Goal: Task Accomplishment & Management: Manage account settings

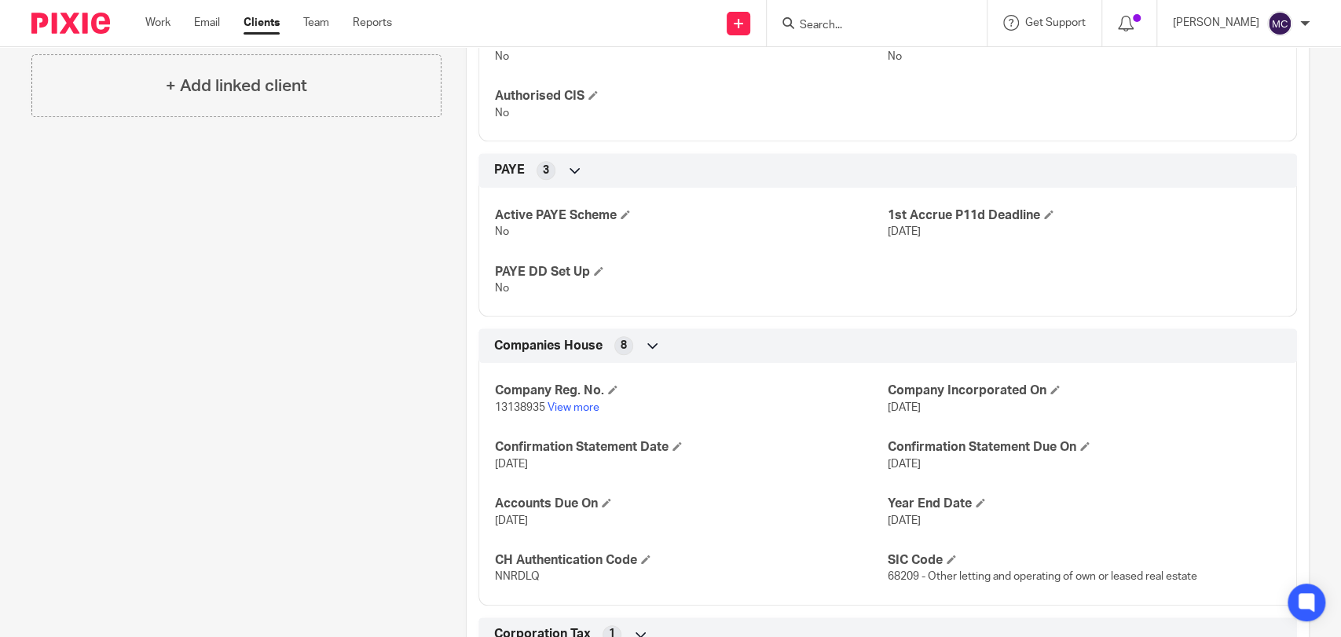
scroll to position [1203, 0]
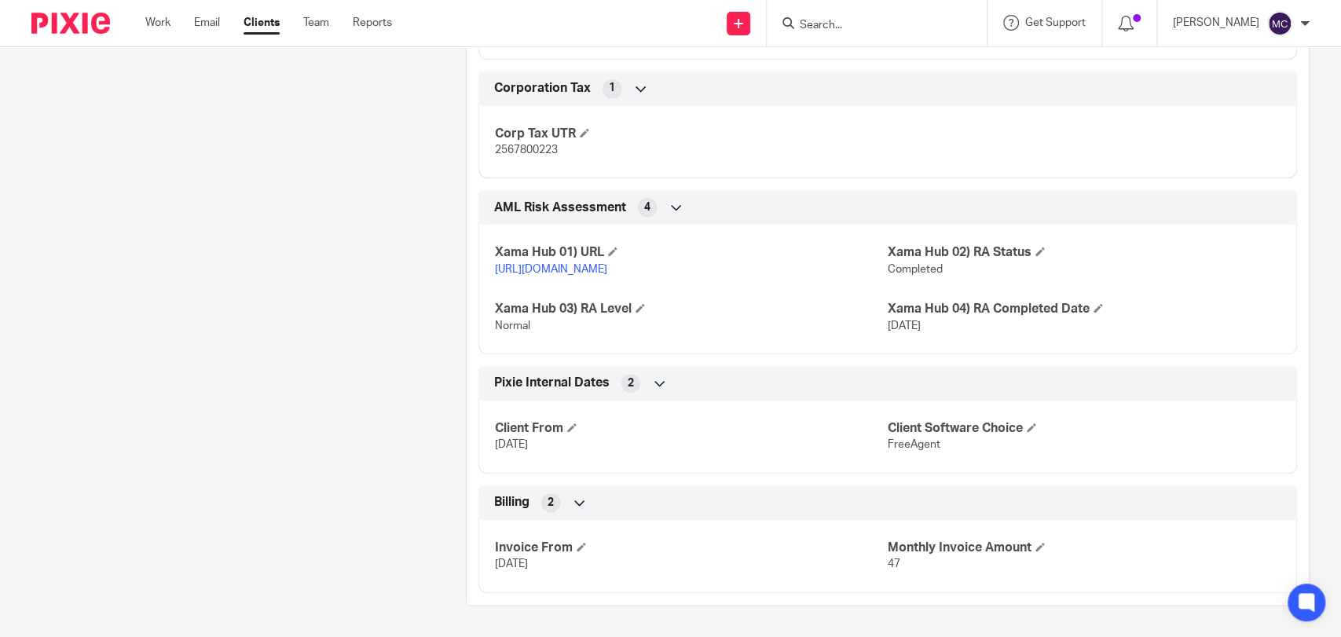
click at [526, 142] on p "2567800223" at bounding box center [691, 150] width 393 height 16
copy span "2567800223"
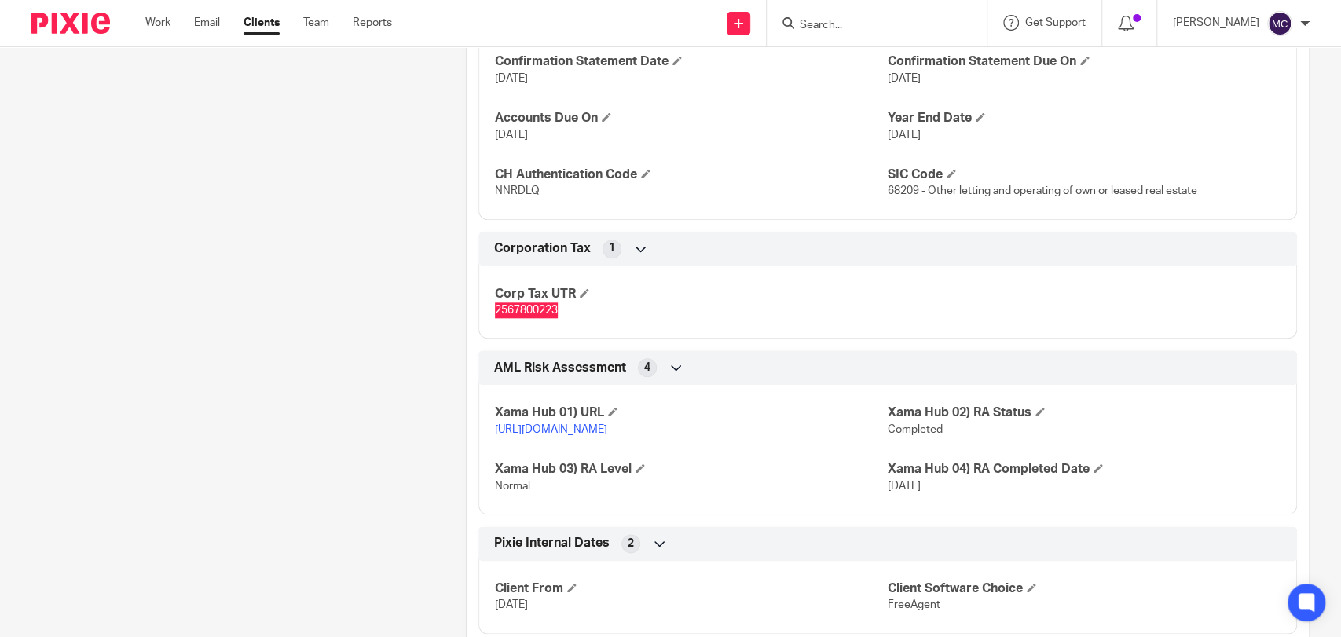
scroll to position [1028, 0]
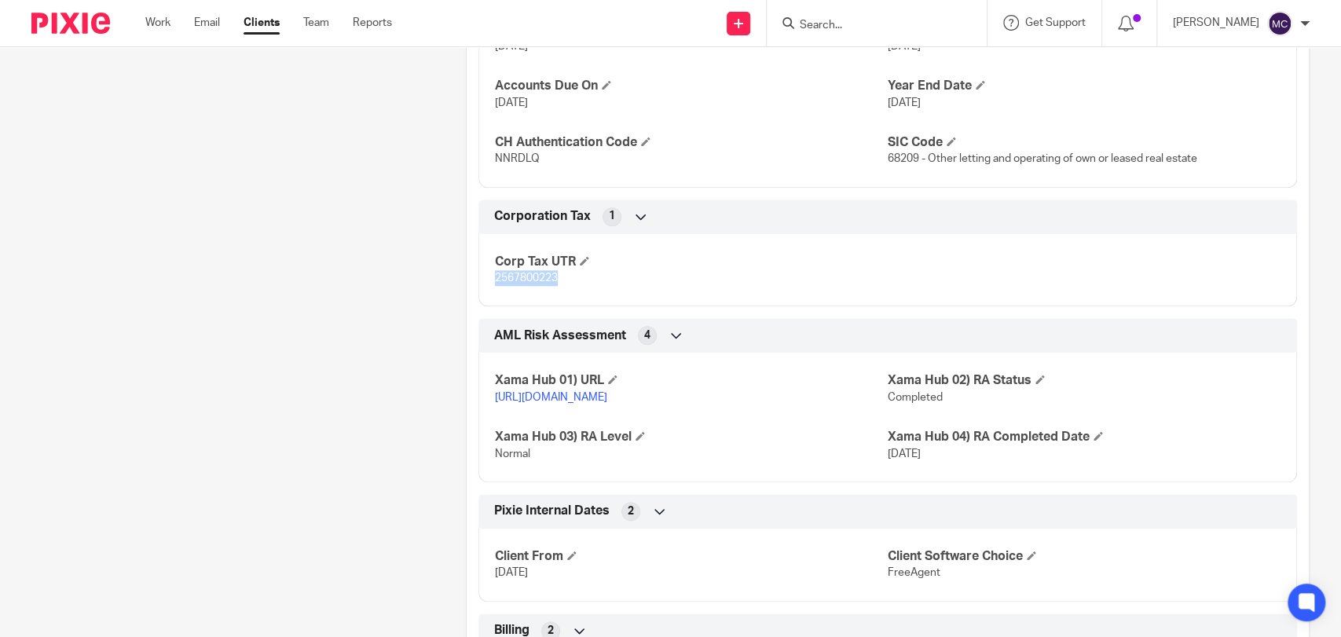
click at [853, 286] on p "2567800223" at bounding box center [691, 278] width 393 height 16
click at [509, 164] on span "NNRDLQ" at bounding box center [517, 158] width 45 height 11
copy span "NNRDLQ"
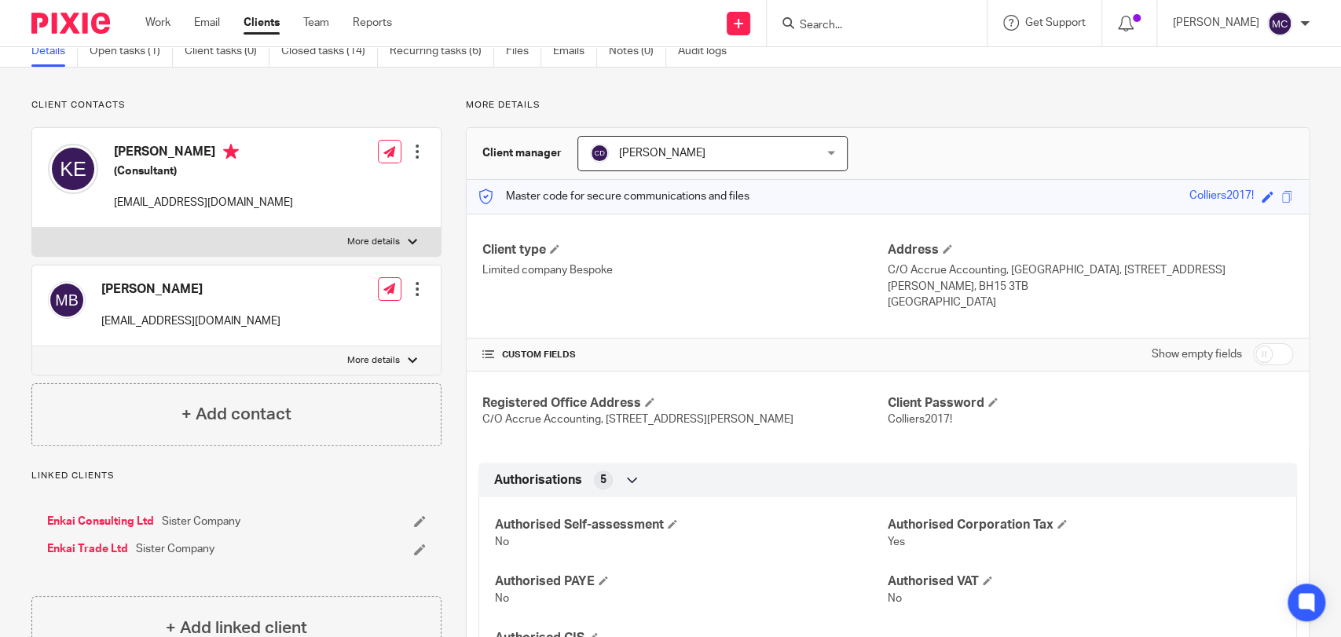
scroll to position [0, 0]
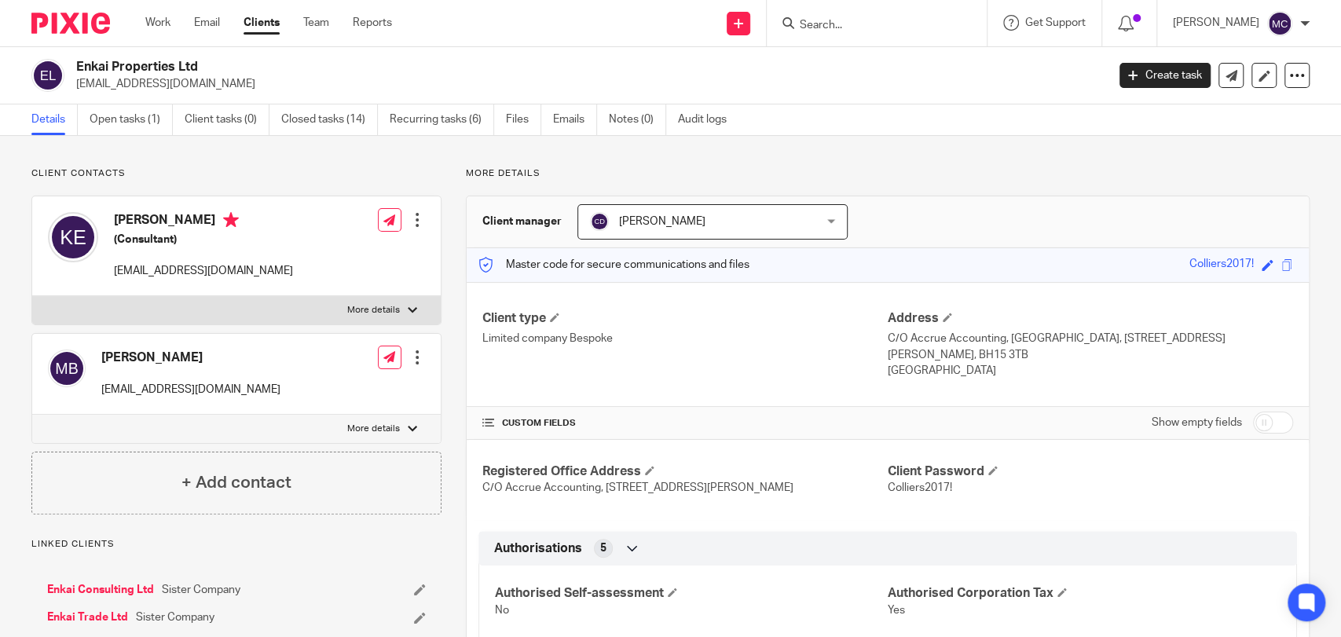
click at [870, 34] on div at bounding box center [877, 23] width 220 height 46
click at [864, 28] on input "Search" at bounding box center [868, 26] width 141 height 14
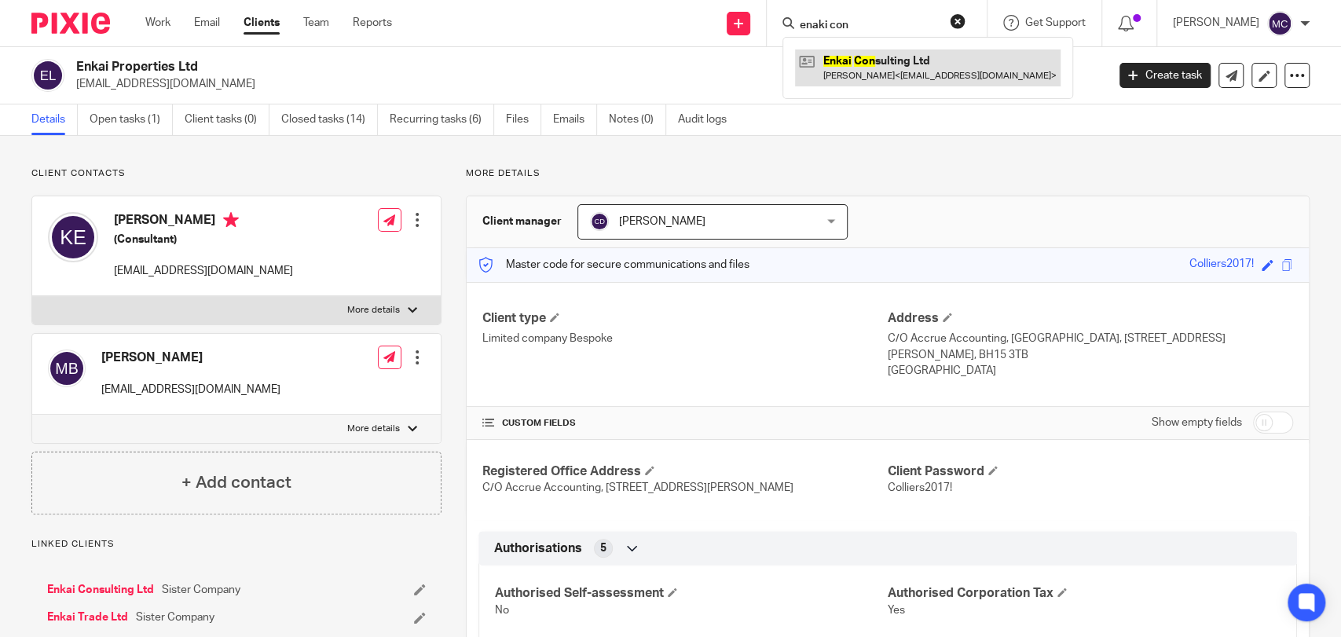
type input "enaki con"
click at [905, 64] on link at bounding box center [928, 67] width 266 height 36
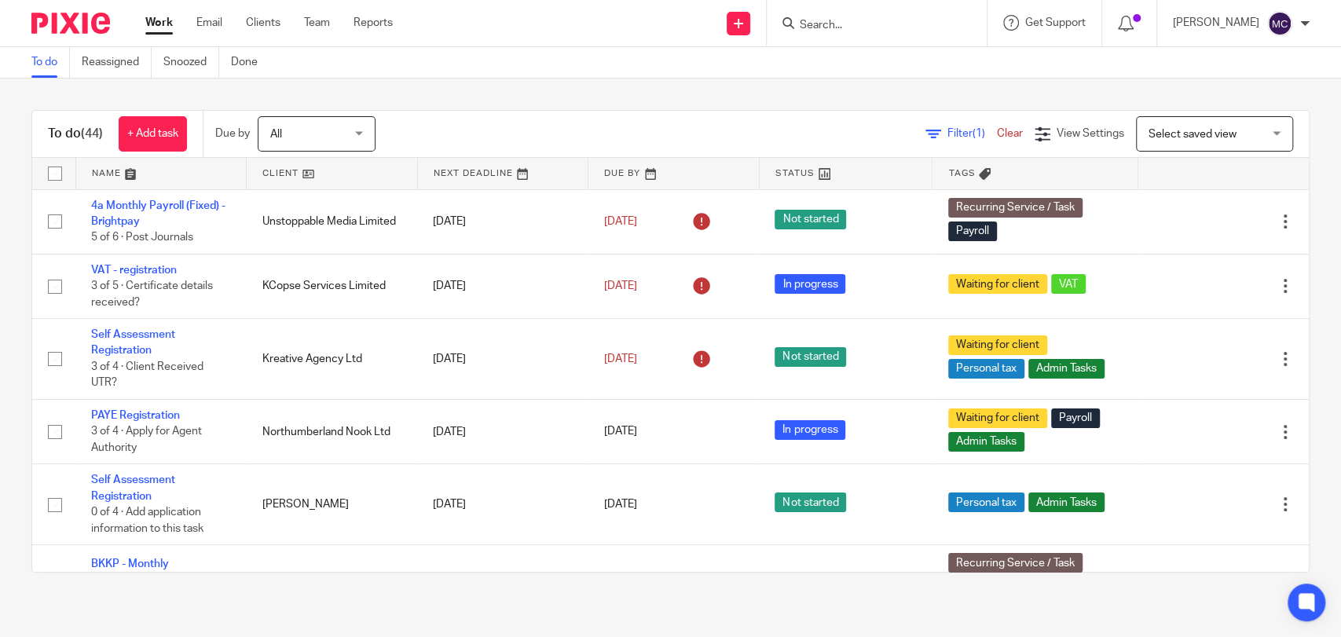
scroll to position [1795, 0]
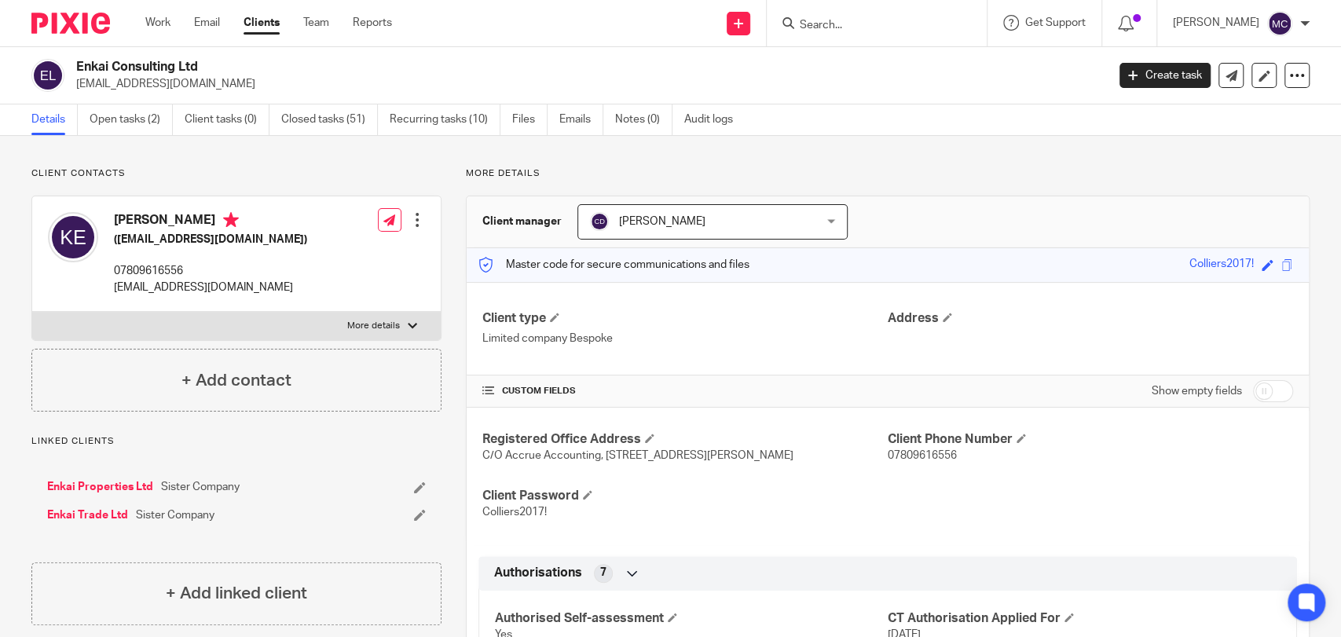
click at [83, 117] on ul "Details Open tasks (2) Client tasks (0) Closed tasks (51) Recurring tasks (10) …" at bounding box center [393, 119] width 725 height 31
click at [181, 129] on ul "Details Open tasks (2) Client tasks (0) Closed tasks (51) Recurring tasks (10) …" at bounding box center [393, 119] width 725 height 31
click at [128, 122] on link "Open tasks (2)" at bounding box center [131, 119] width 83 height 31
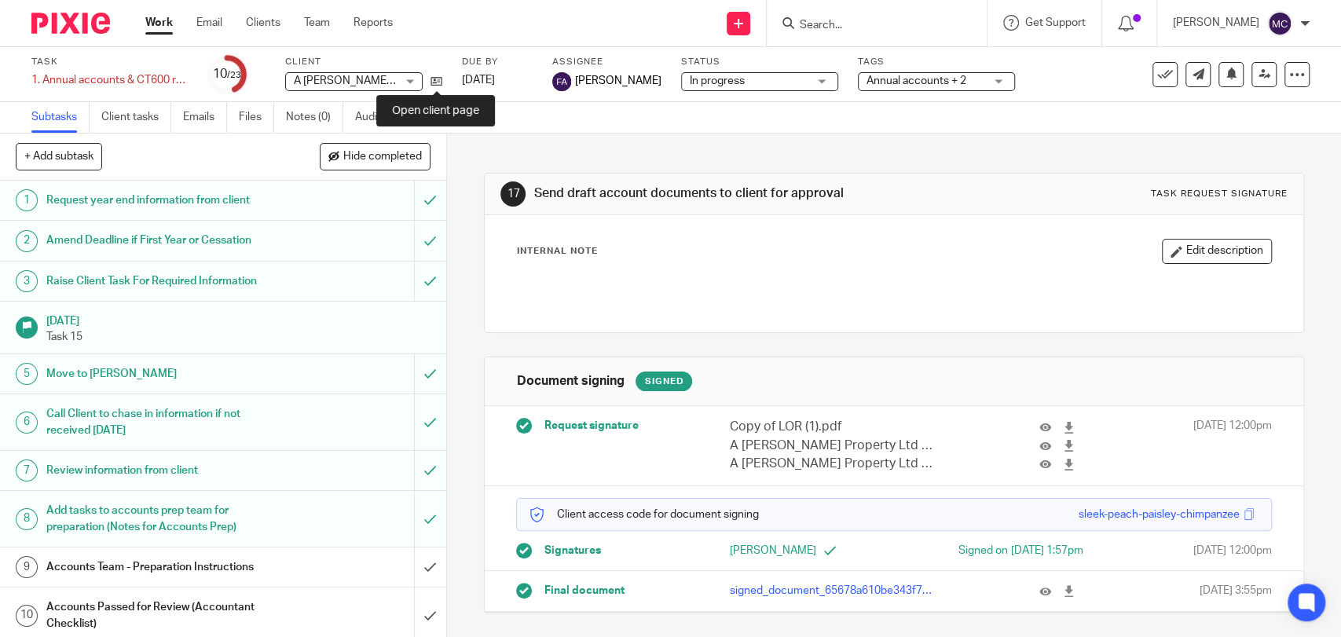
drag, startPoint x: 431, startPoint y: 81, endPoint x: 496, endPoint y: 58, distance: 68.3
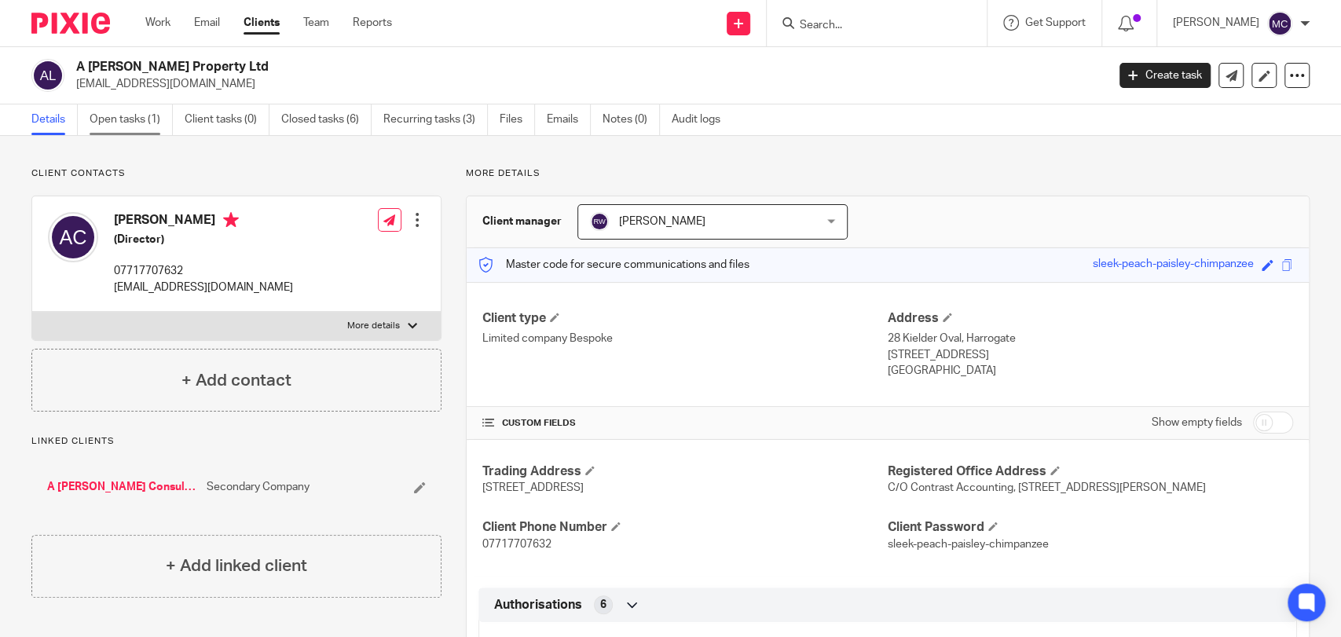
click at [153, 108] on link "Open tasks (1)" at bounding box center [131, 119] width 83 height 31
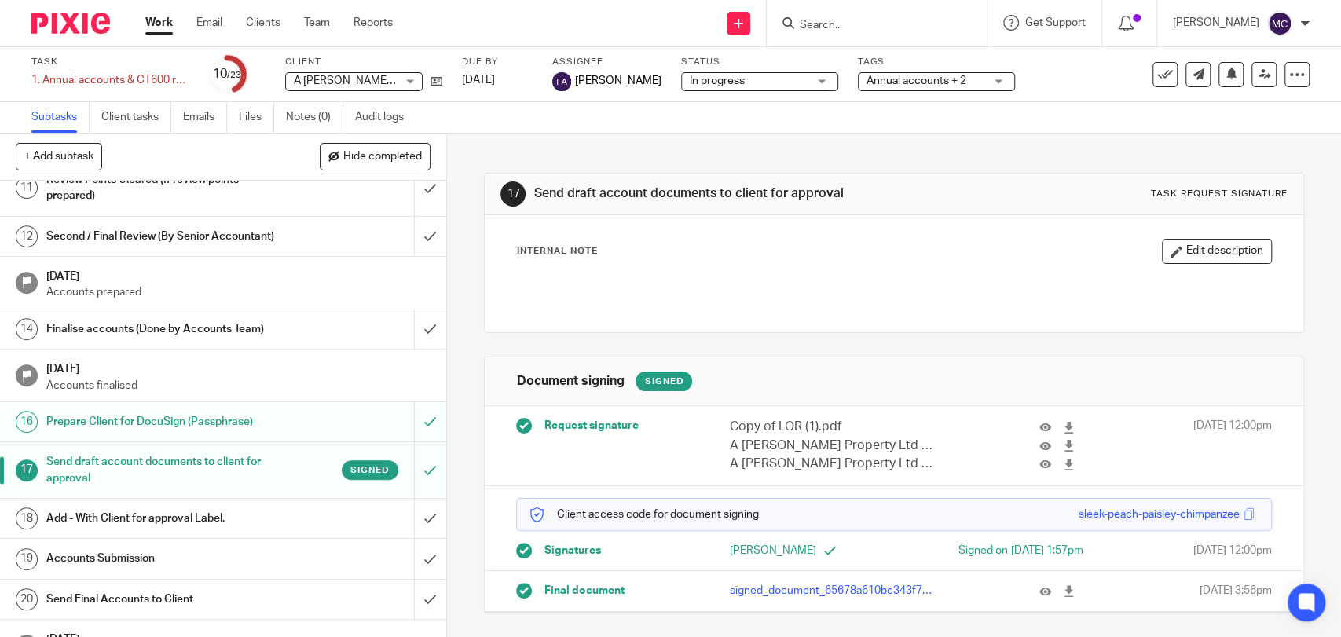
scroll to position [456, 0]
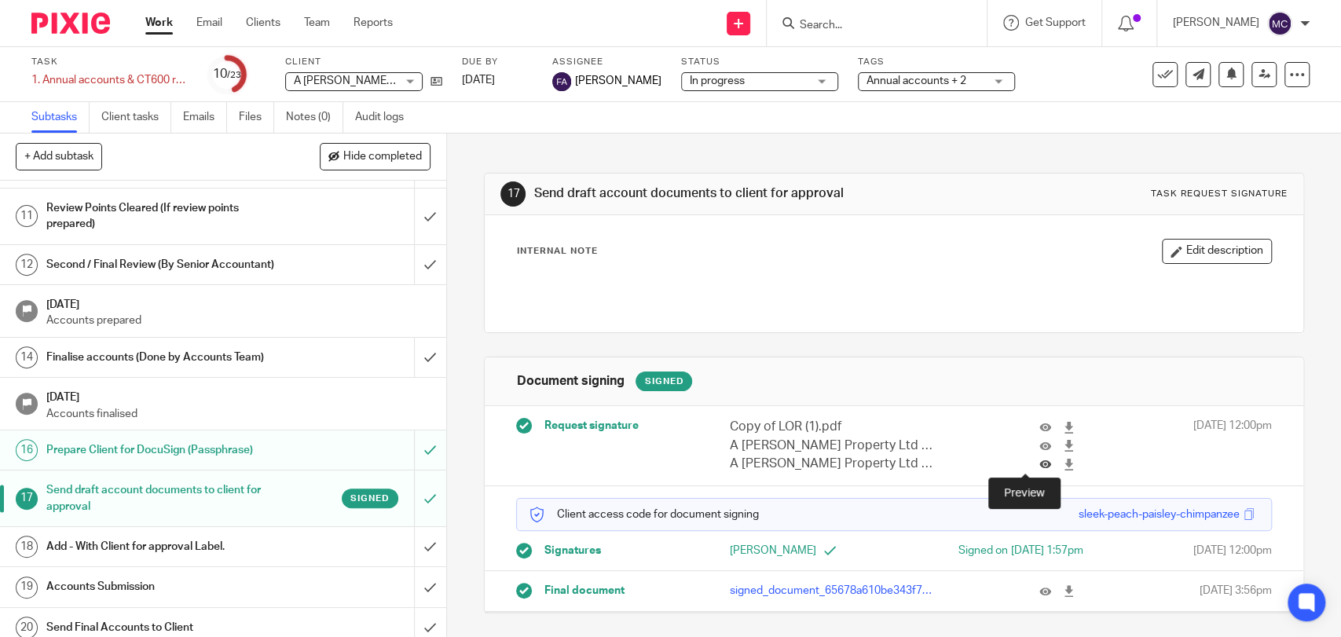
click at [1039, 460] on icon at bounding box center [1045, 465] width 12 height 12
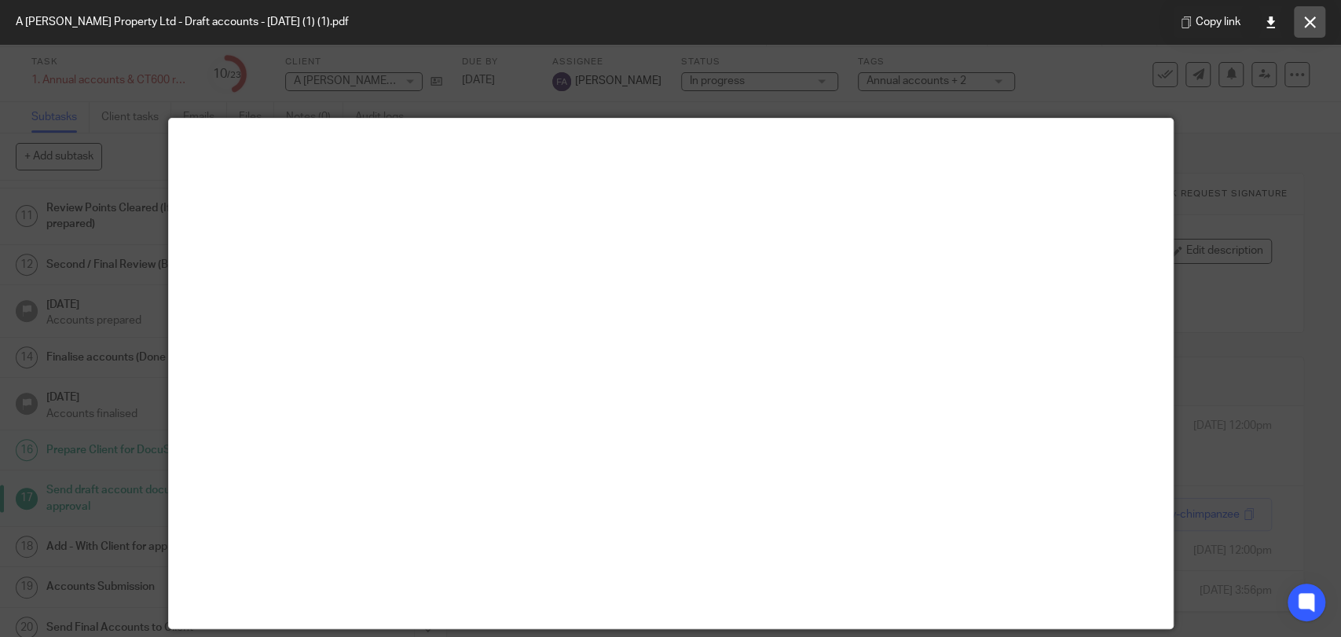
click at [1304, 31] on button at bounding box center [1309, 21] width 31 height 31
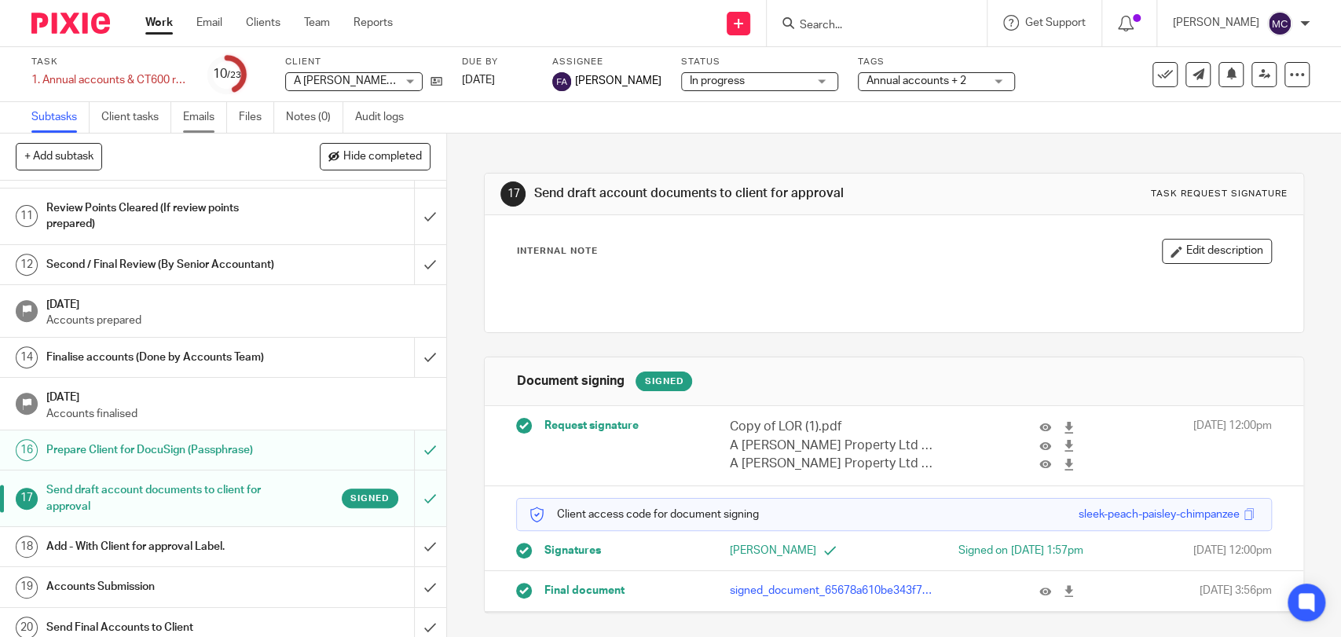
click at [207, 121] on link "Emails" at bounding box center [205, 117] width 44 height 31
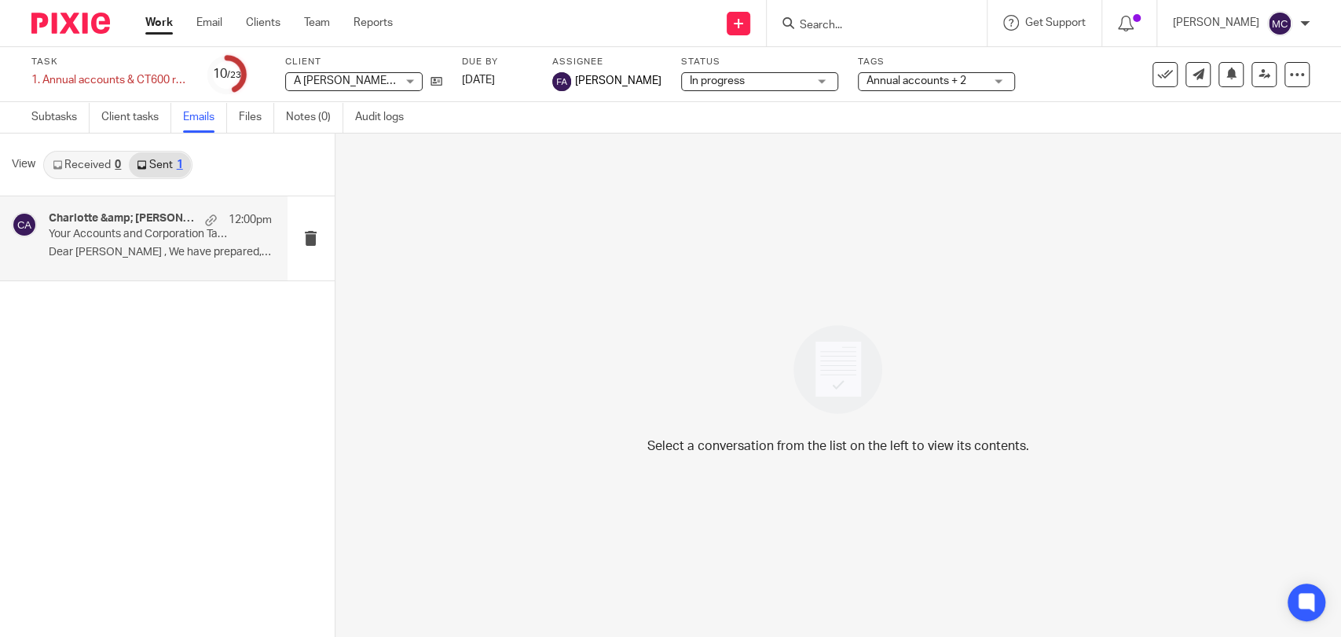
click at [133, 239] on p "Your Accounts and Corporation Tax Return are on the way for your approval." at bounding box center [138, 234] width 178 height 13
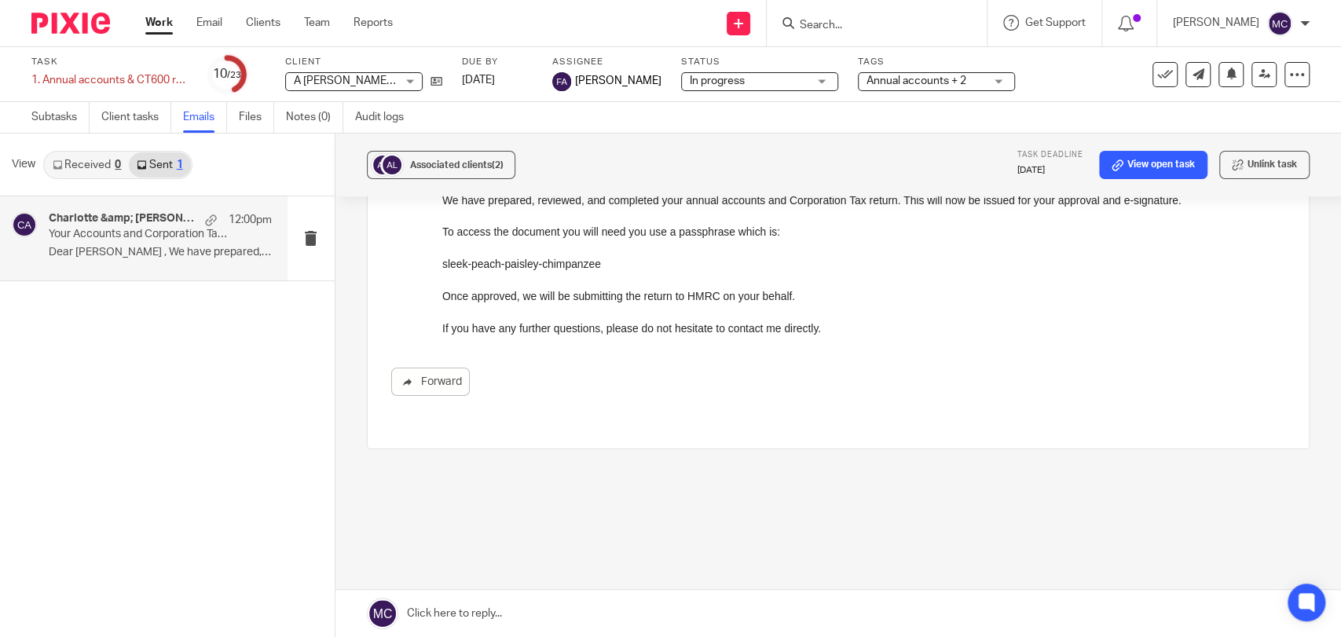
scroll to position [16, 0]
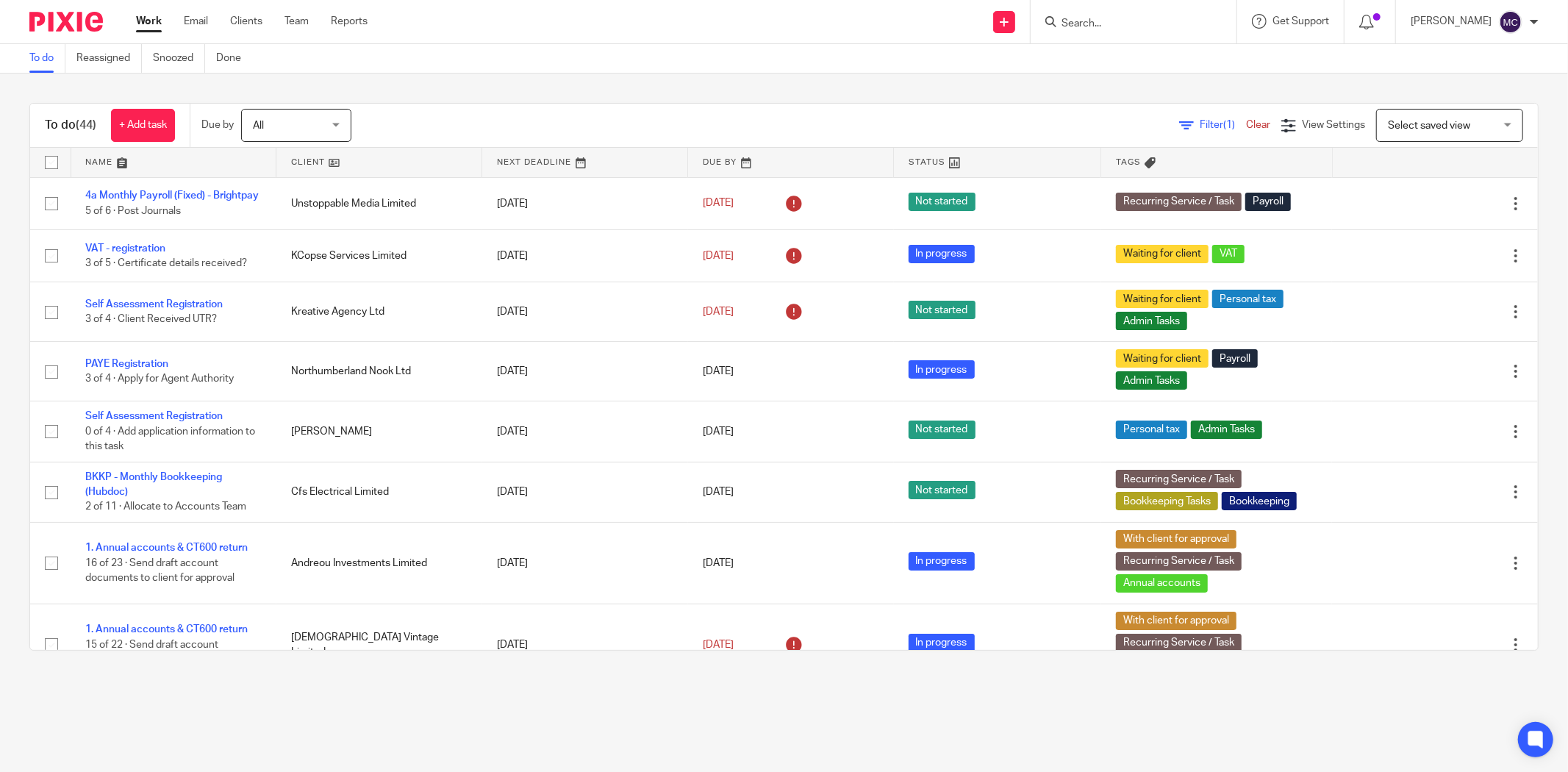
scroll to position [817, 0]
